Goal: Task Accomplishment & Management: Manage account settings

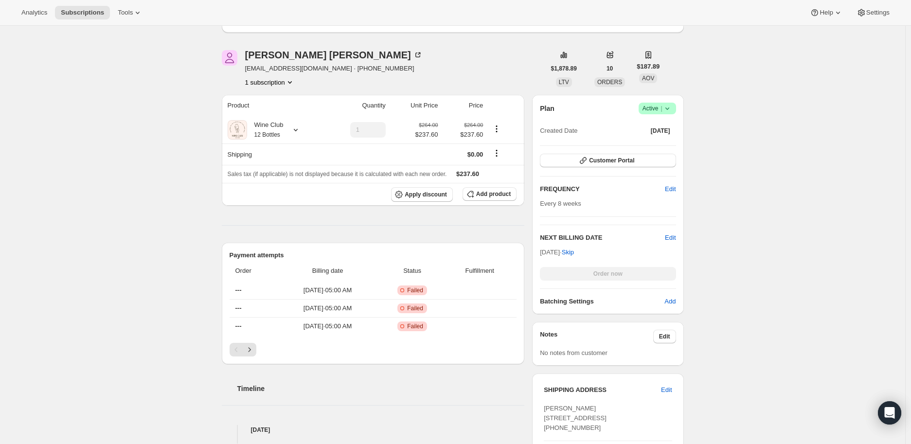
scroll to position [162, 0]
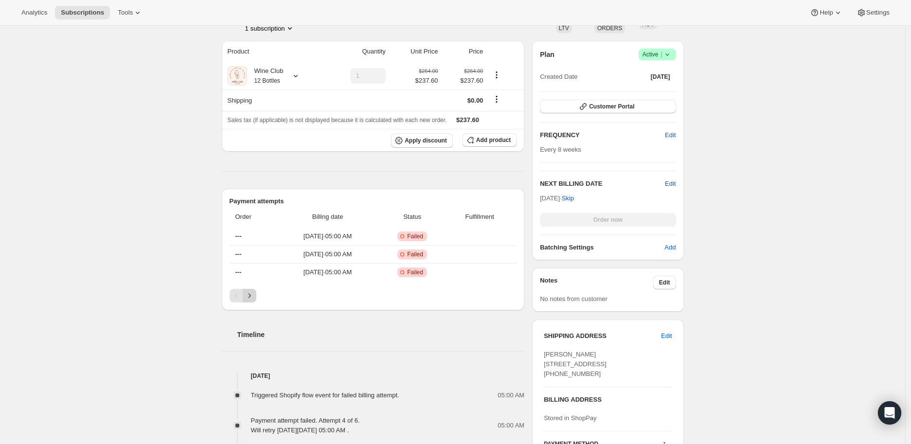
click at [250, 295] on icon "Next" at bounding box center [250, 296] width 10 height 10
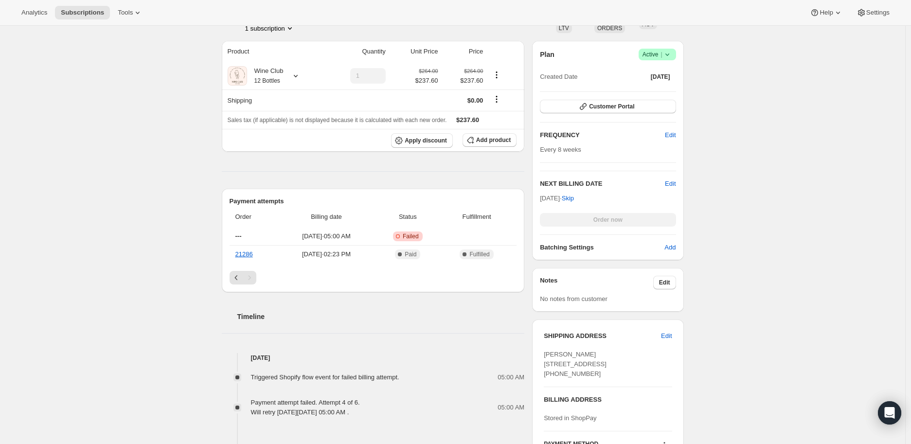
click at [668, 54] on icon at bounding box center [667, 54] width 4 height 2
click at [663, 88] on span "Cancel subscription" at bounding box center [659, 89] width 55 height 7
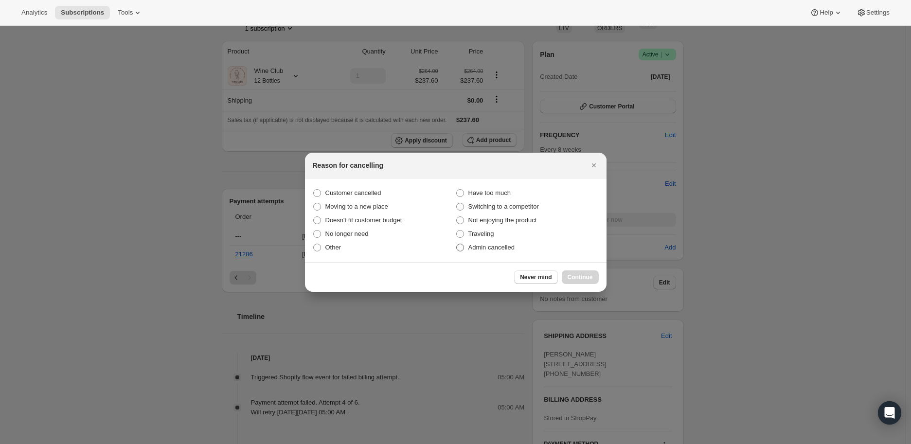
click at [459, 248] on span ":r2f:" at bounding box center [460, 248] width 8 height 8
click at [456, 244] on input "Admin cancelled" at bounding box center [456, 244] width 0 height 0
radio input "true"
click at [571, 279] on span "Continue" at bounding box center [579, 277] width 25 height 8
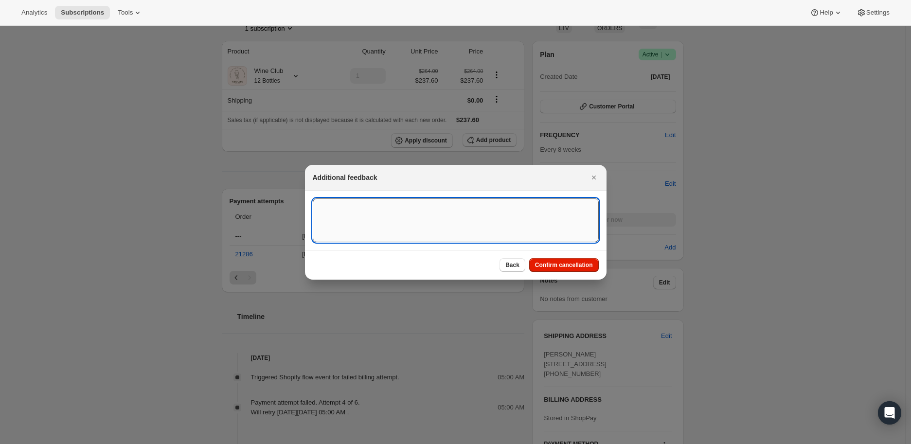
click at [373, 223] on textarea ":r2f:" at bounding box center [456, 220] width 286 height 44
type textarea "Payment failed"
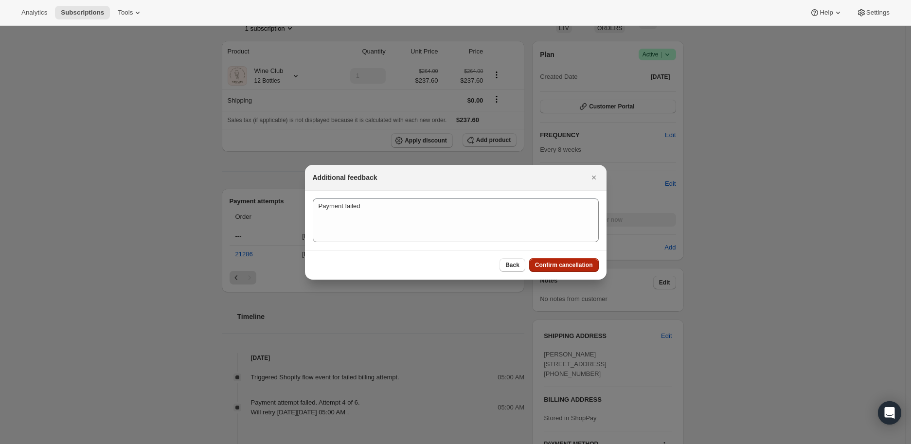
click at [546, 262] on span "Confirm cancellation" at bounding box center [564, 265] width 58 height 8
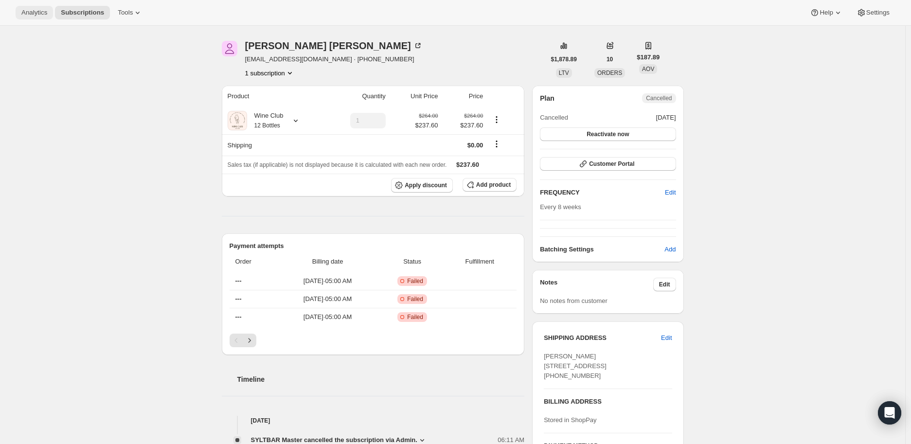
click at [36, 12] on span "Analytics" at bounding box center [34, 13] width 26 height 8
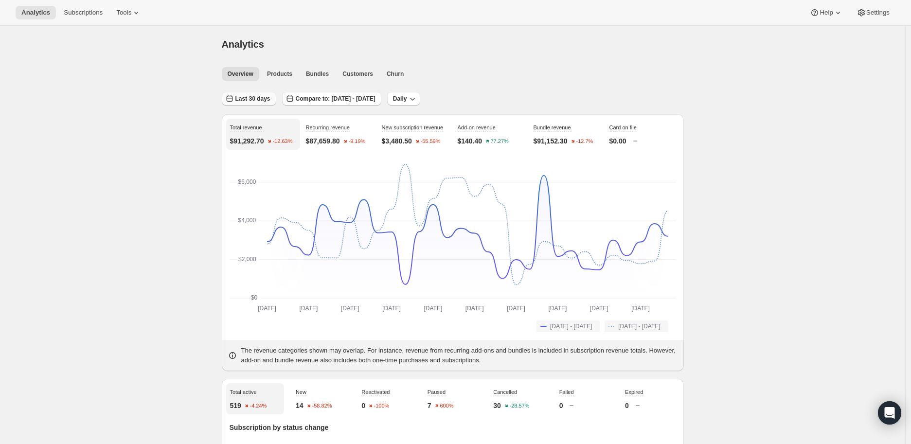
click at [249, 97] on span "Last 30 days" at bounding box center [252, 99] width 35 height 8
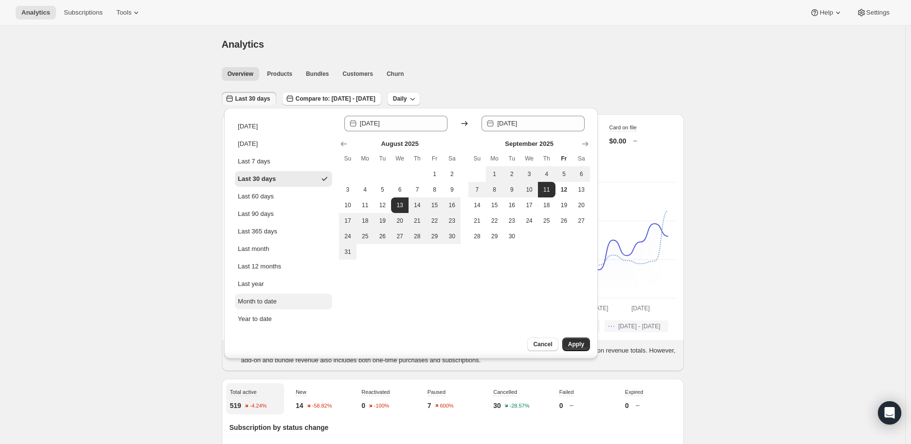
drag, startPoint x: 259, startPoint y: 294, endPoint x: 260, endPoint y: 298, distance: 5.0
click at [259, 297] on button "Month to date" at bounding box center [283, 302] width 97 height 16
type input "[DATE]"
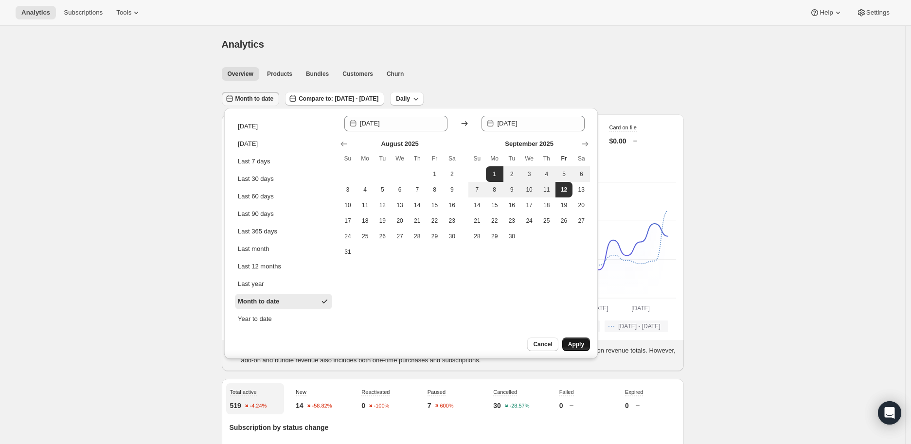
click at [575, 340] on span "Apply" at bounding box center [576, 344] width 16 height 8
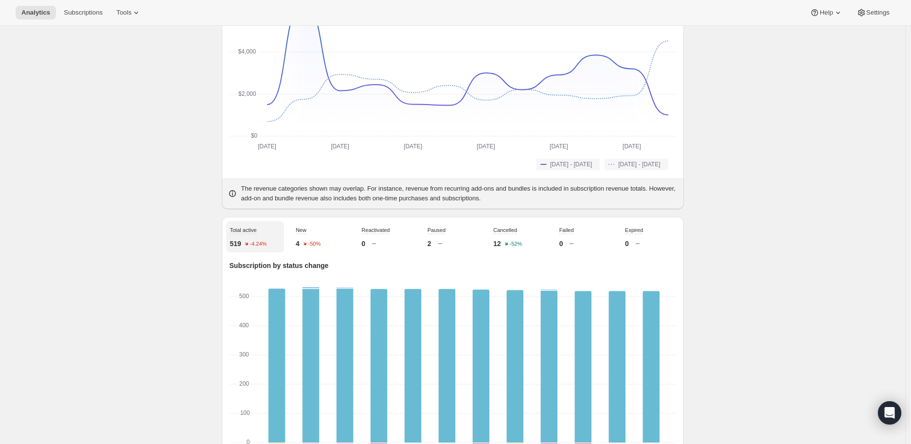
scroll to position [216, 0]
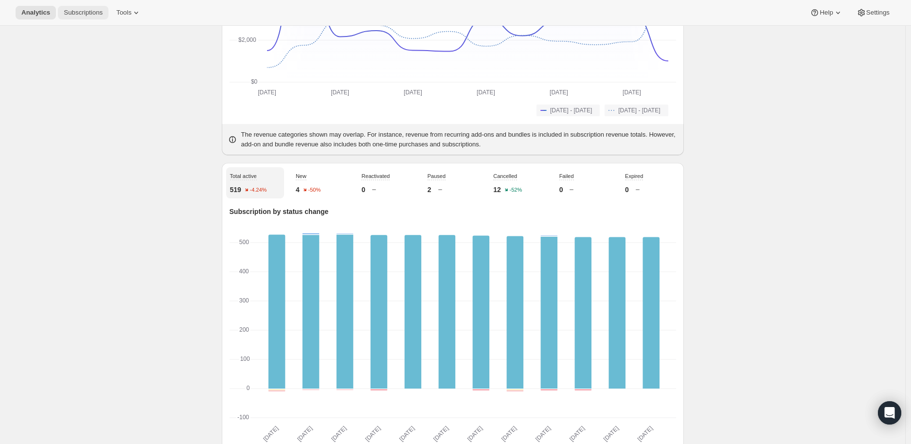
click at [88, 13] on span "Subscriptions" at bounding box center [83, 13] width 39 height 8
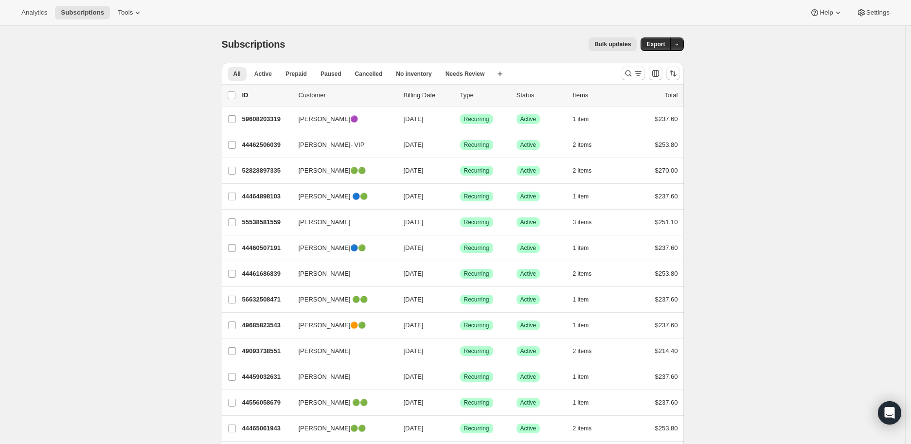
click at [620, 44] on span "Bulk updates" at bounding box center [612, 44] width 36 height 8
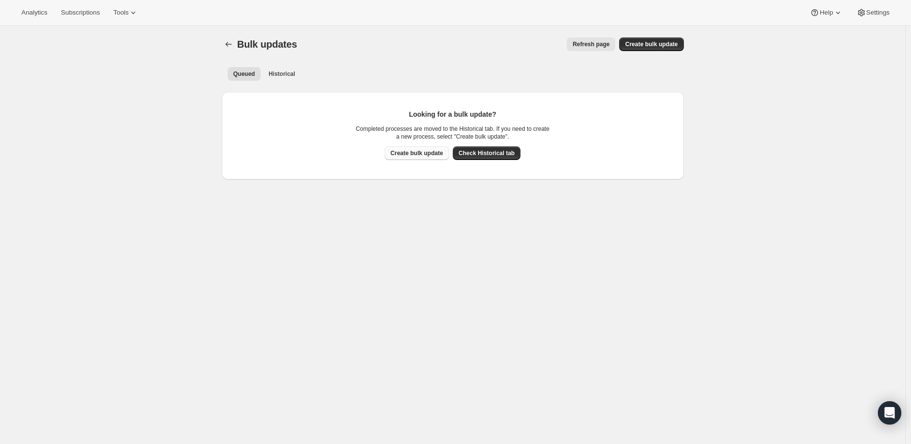
click at [430, 152] on span "Create bulk update" at bounding box center [416, 153] width 53 height 8
select select "07"
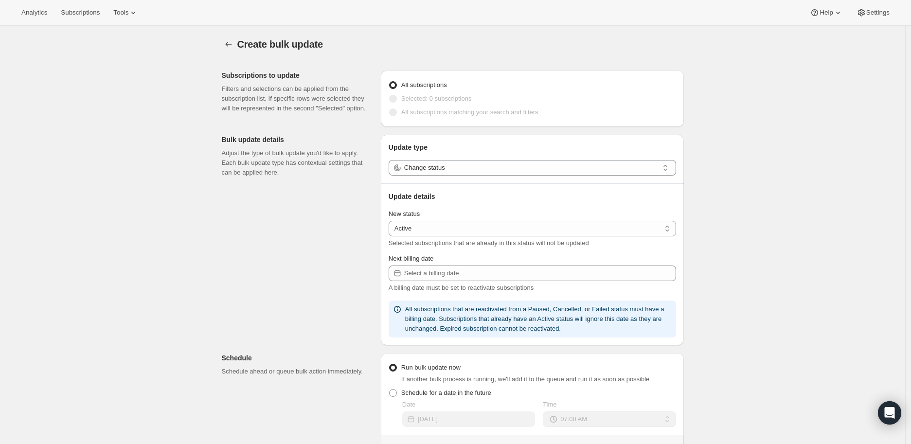
click at [664, 165] on icon at bounding box center [665, 168] width 10 height 10
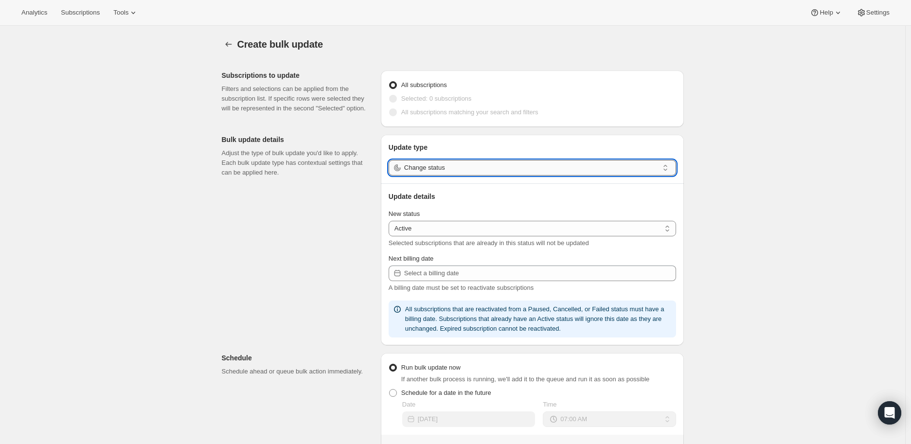
click at [514, 167] on input "Change status" at bounding box center [531, 168] width 254 height 16
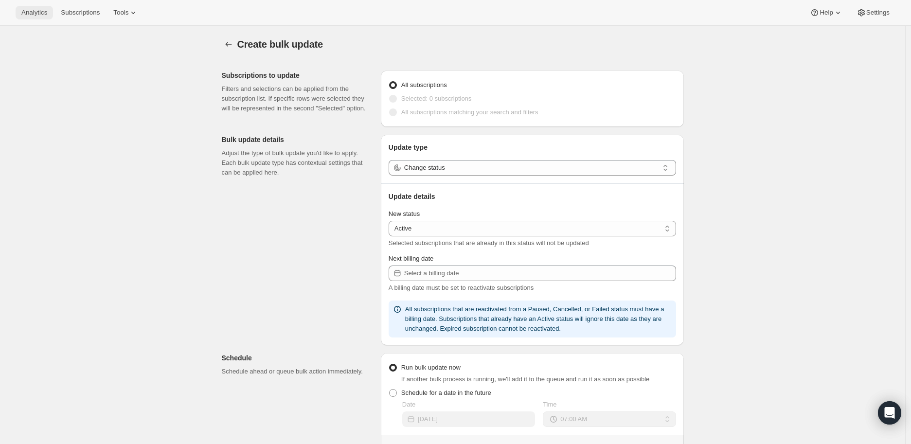
click at [28, 10] on span "Analytics" at bounding box center [34, 13] width 26 height 8
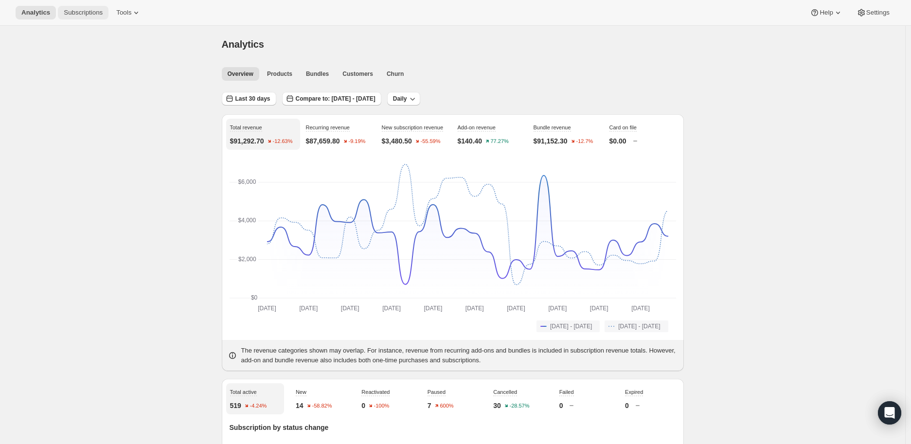
click at [79, 13] on span "Subscriptions" at bounding box center [83, 13] width 39 height 8
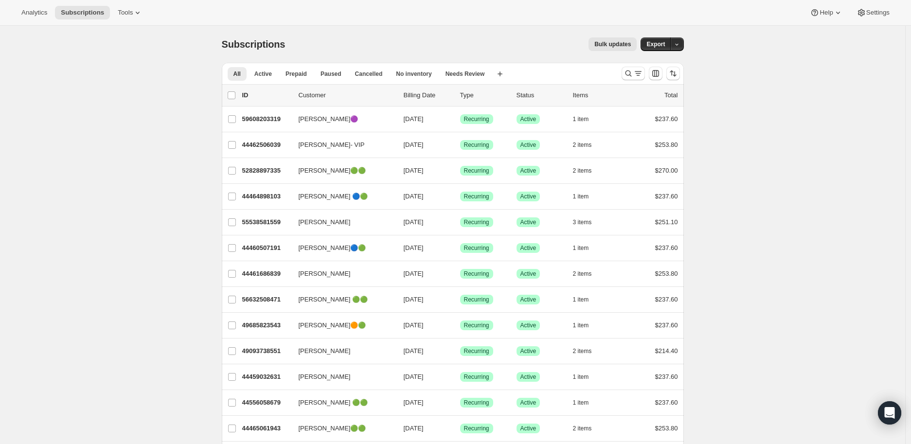
click at [614, 44] on span "Bulk updates" at bounding box center [612, 44] width 36 height 8
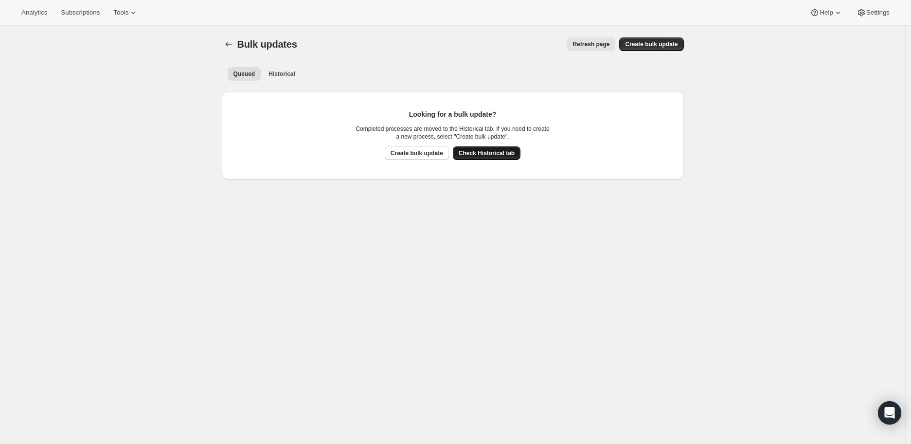
click at [502, 151] on span "Check Historical tab" at bounding box center [486, 153] width 56 height 8
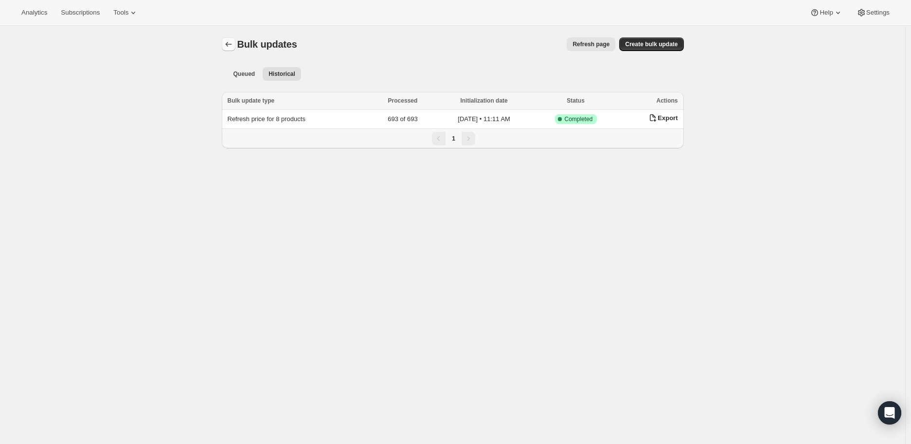
click at [231, 46] on icon "Bulk updates" at bounding box center [229, 44] width 10 height 10
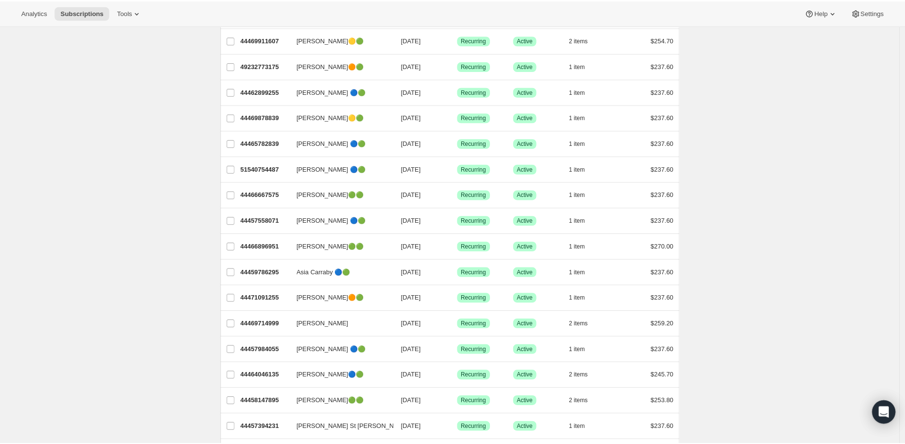
scroll to position [486, 0]
